Goal: Task Accomplishment & Management: Manage account settings

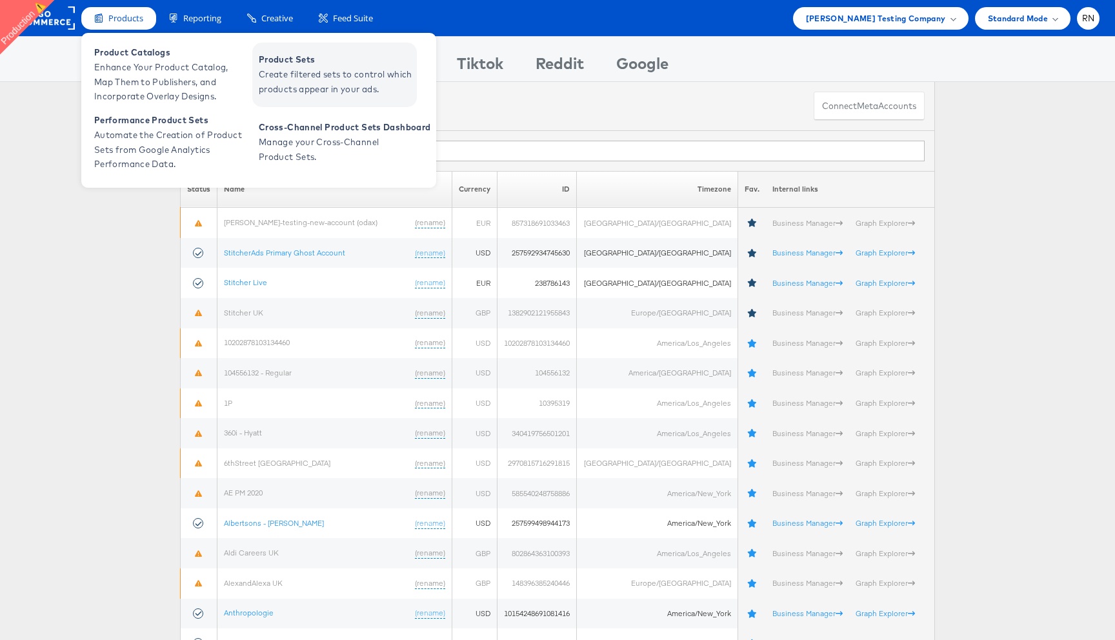
click at [265, 86] on span "Create filtered sets to control which products appear in your ads." at bounding box center [336, 82] width 155 height 30
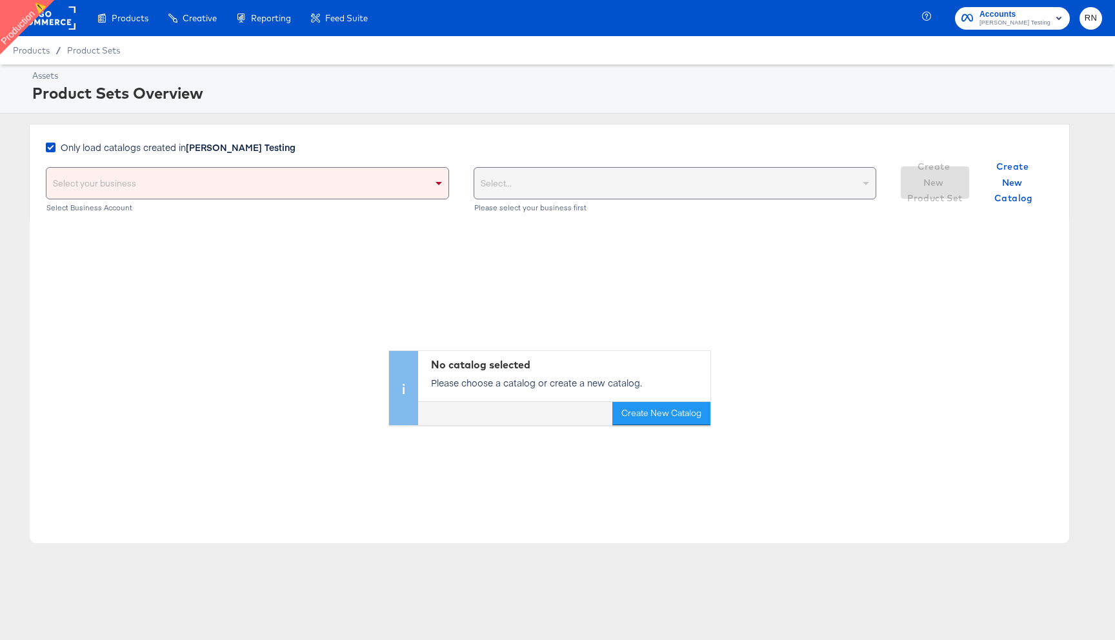
click at [181, 182] on div "Select your business" at bounding box center [247, 183] width 402 height 31
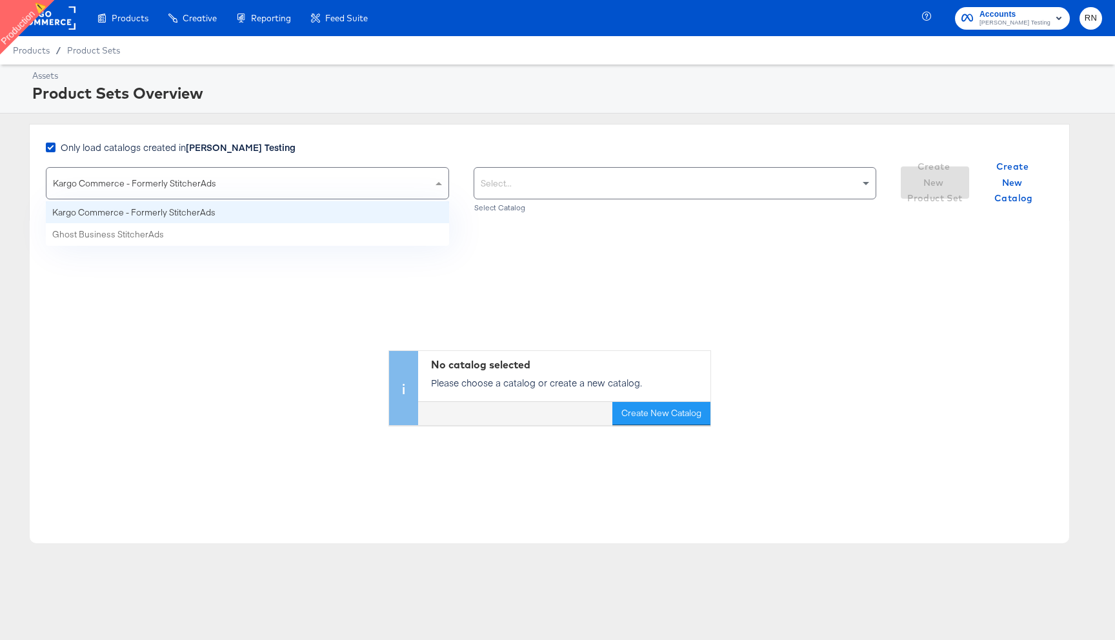
click at [183, 183] on span "Kargo Commerce - Formerly StitcherAds" at bounding box center [134, 183] width 163 height 12
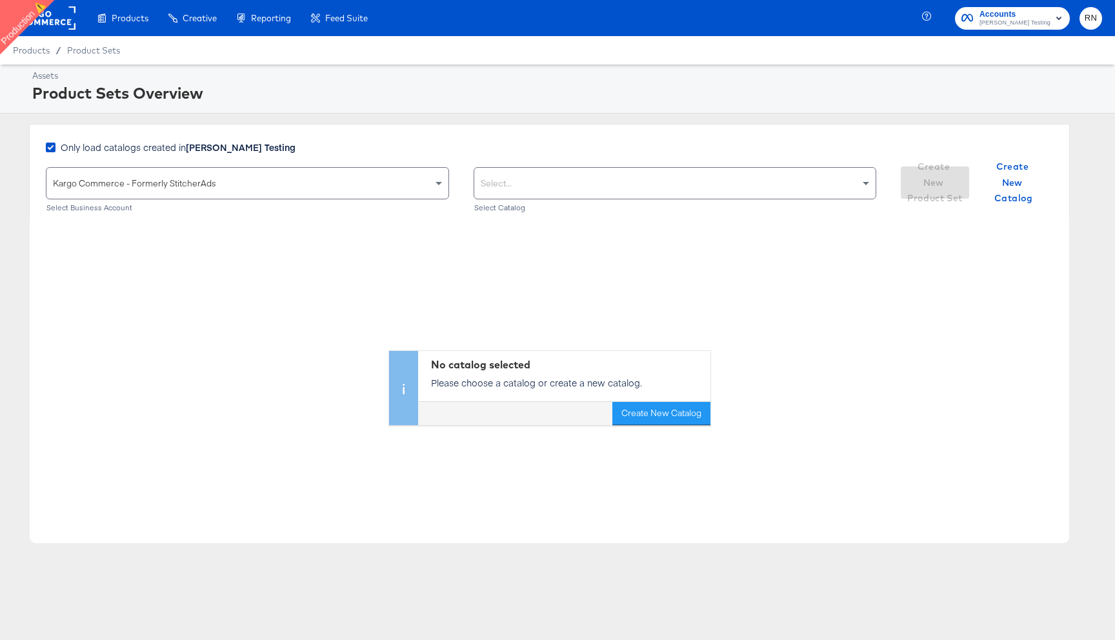
click at [59, 19] on rect at bounding box center [45, 17] width 59 height 23
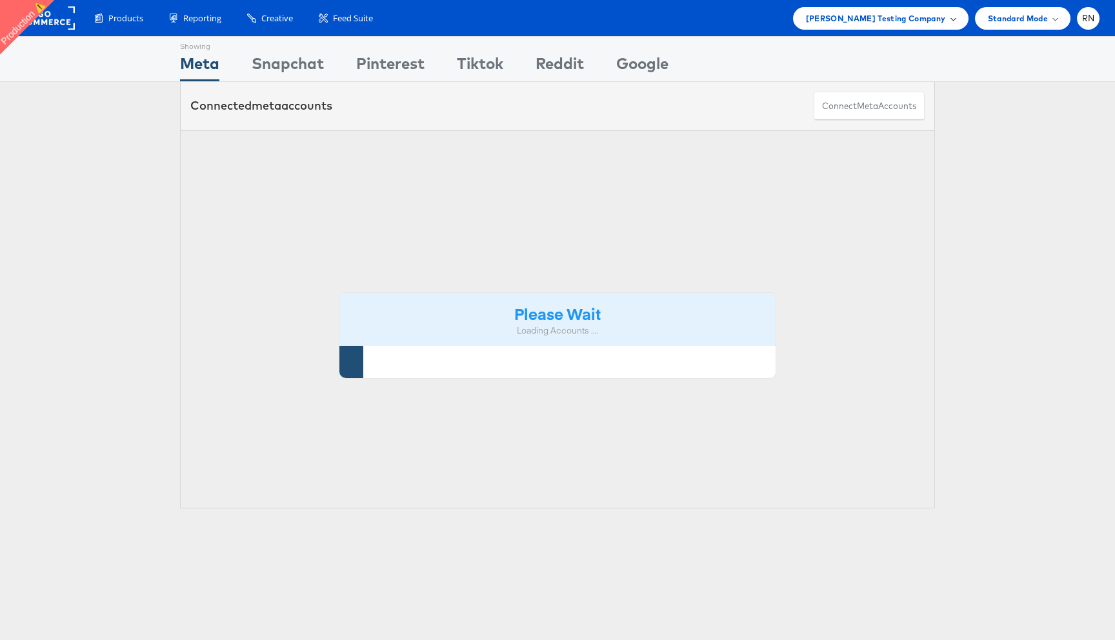
click at [872, 21] on span "Colin Clarke Testing Company" at bounding box center [876, 19] width 140 height 14
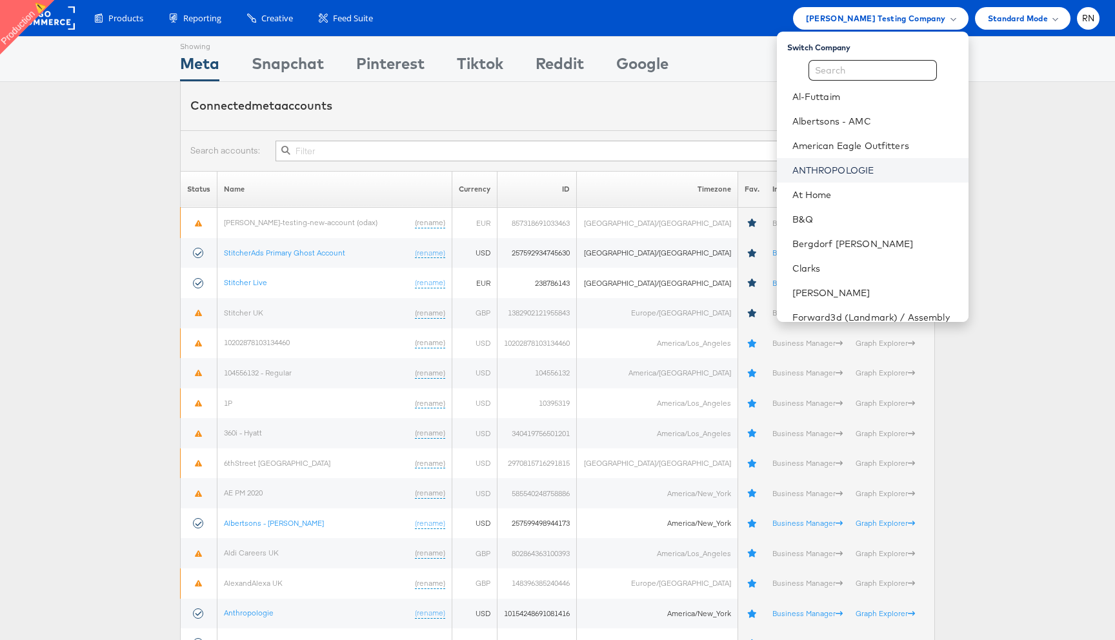
click at [837, 164] on link "ANTHROPOLOGIE" at bounding box center [875, 170] width 166 height 13
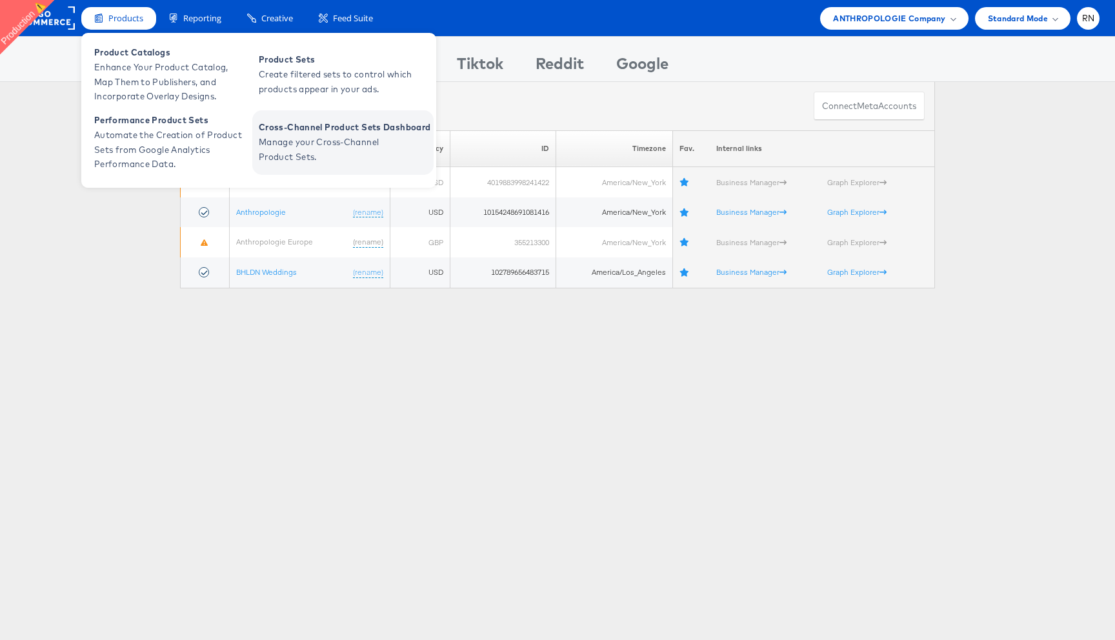
click at [289, 126] on span "Cross-Channel Product Sets Dashboard" at bounding box center [345, 127] width 172 height 15
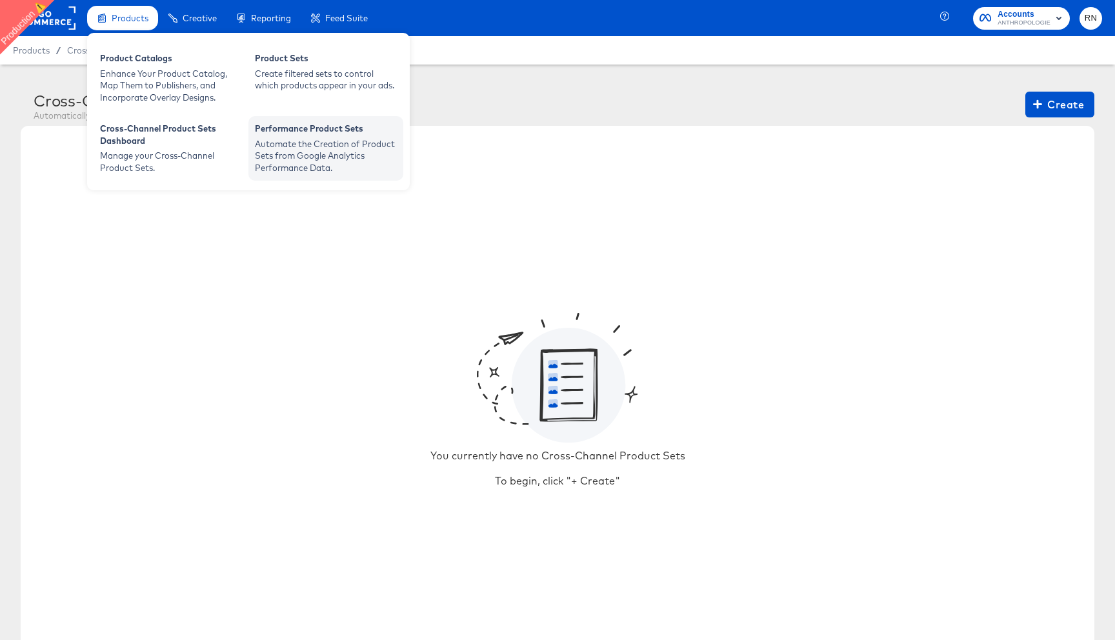
click at [278, 152] on div "Automate the Creation of Product Sets from Google Analytics Performance Data." at bounding box center [326, 156] width 142 height 36
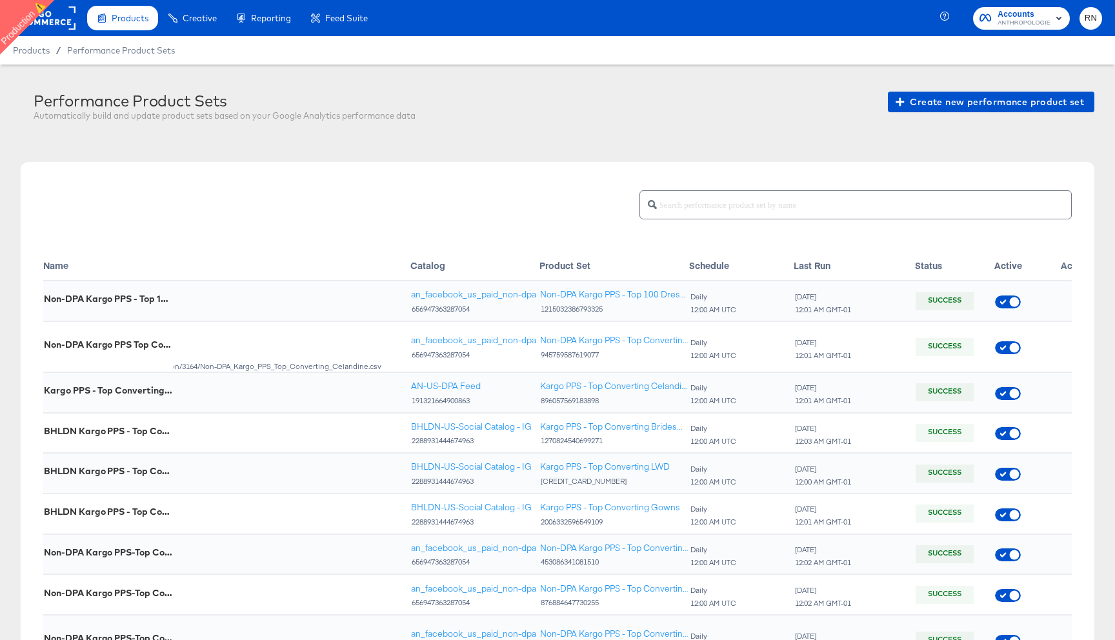
scroll to position [0, 297]
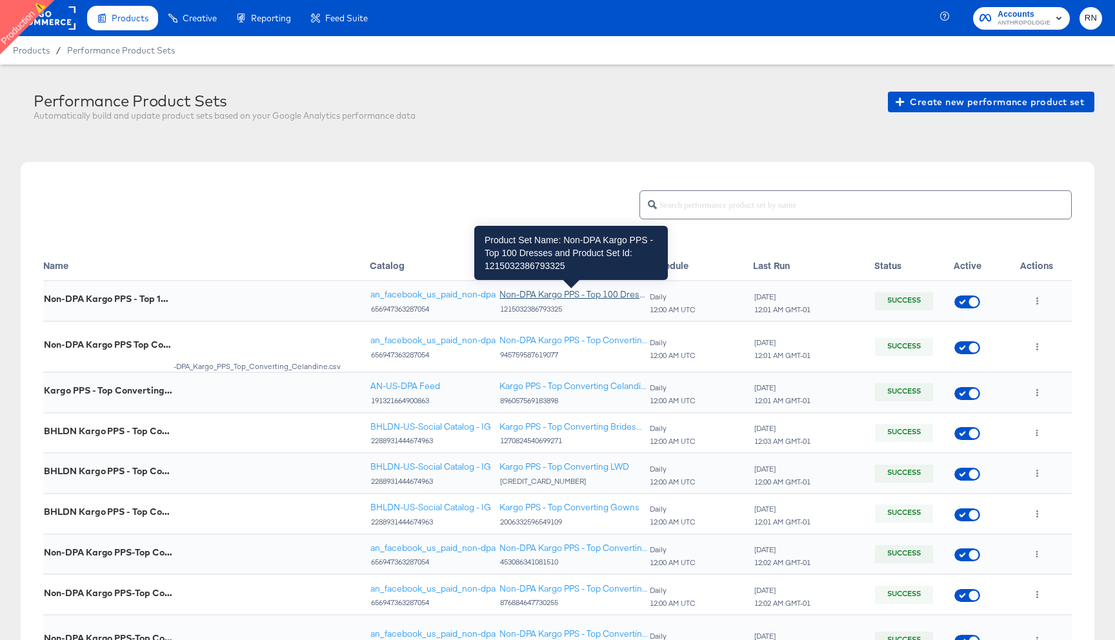
click at [607, 294] on div "Non-DPA Kargo PPS - Top 100 Dresses" at bounding box center [573, 294] width 148 height 12
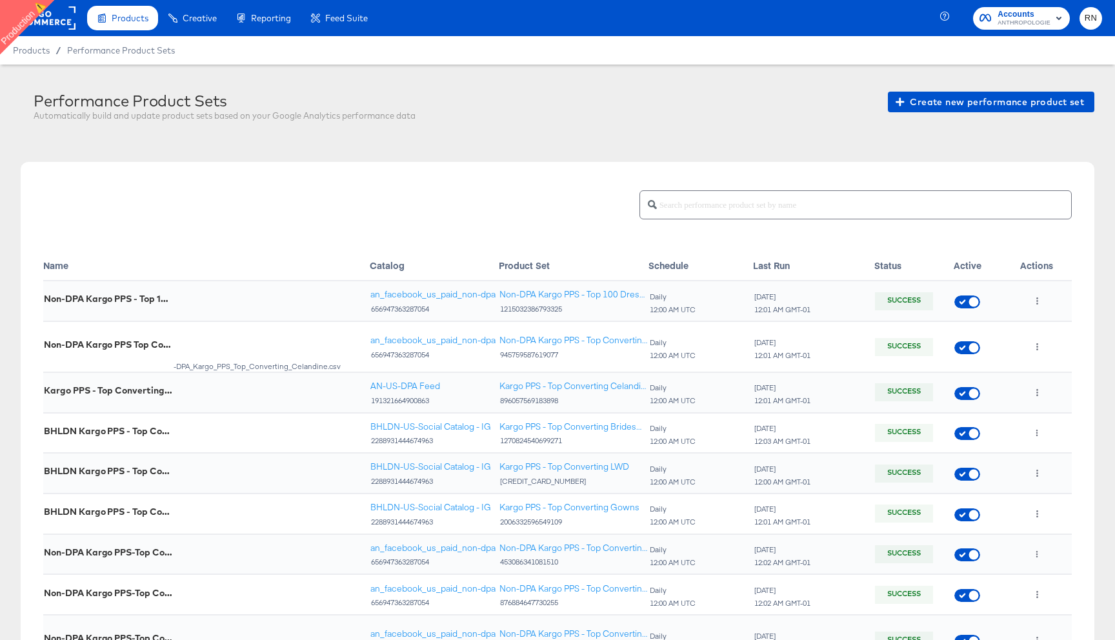
click at [61, 23] on rect at bounding box center [45, 17] width 59 height 23
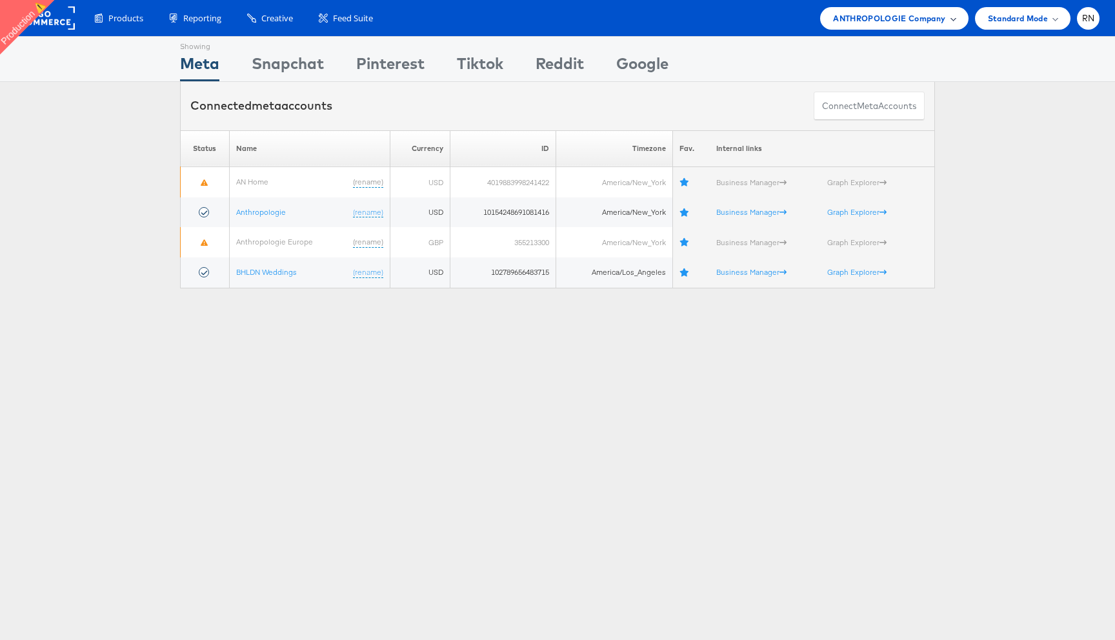
click at [868, 23] on span "ANTHROPOLOGIE Company" at bounding box center [889, 19] width 112 height 14
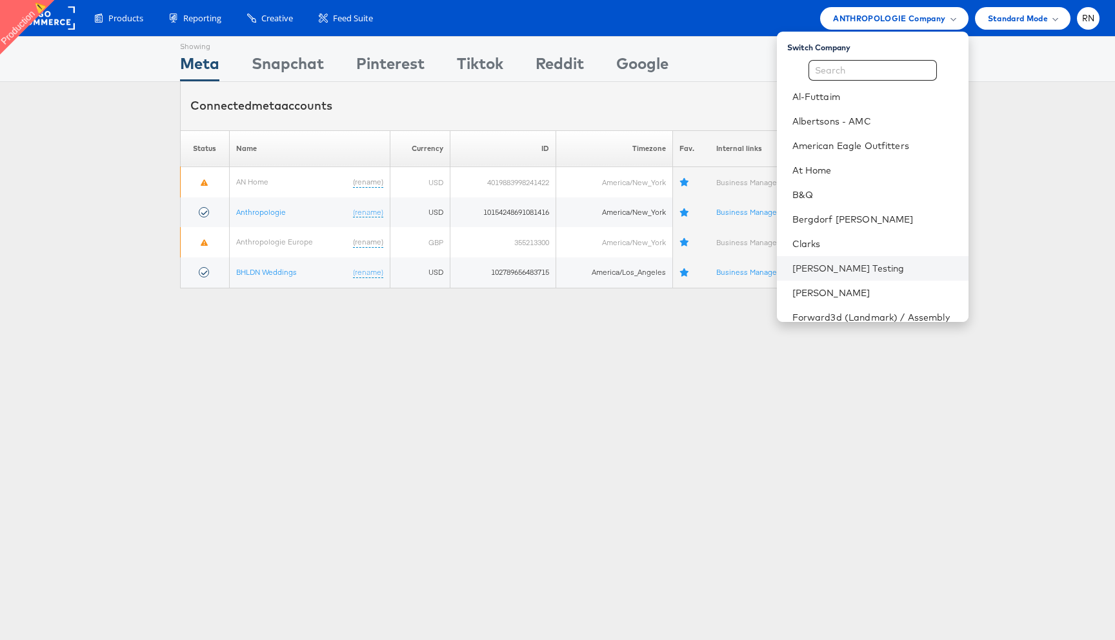
click at [857, 261] on li "Colin Clarke Testing" at bounding box center [873, 268] width 192 height 25
click at [851, 270] on link "Colin Clarke Testing" at bounding box center [875, 268] width 166 height 13
